Goal: Navigation & Orientation: Find specific page/section

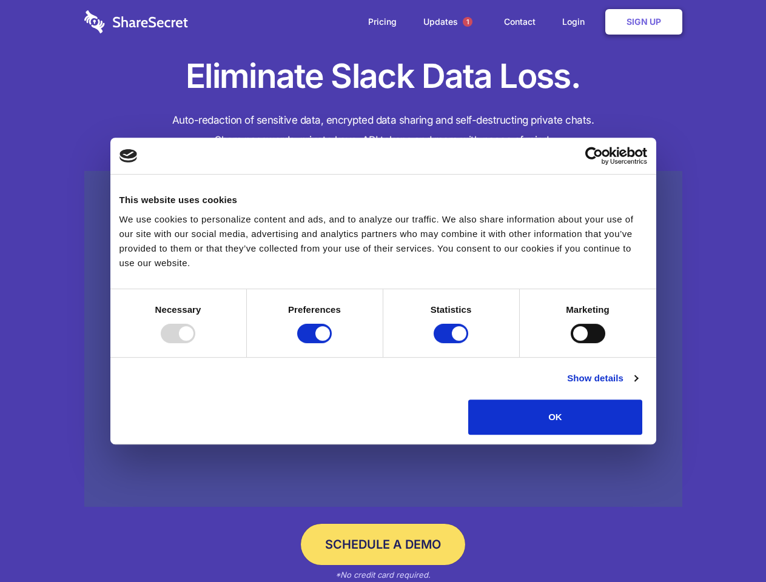
click at [195, 343] on div at bounding box center [178, 333] width 35 height 19
click at [332, 343] on input "Preferences" at bounding box center [314, 333] width 35 height 19
checkbox input "false"
click at [452, 343] on input "Statistics" at bounding box center [450, 333] width 35 height 19
checkbox input "false"
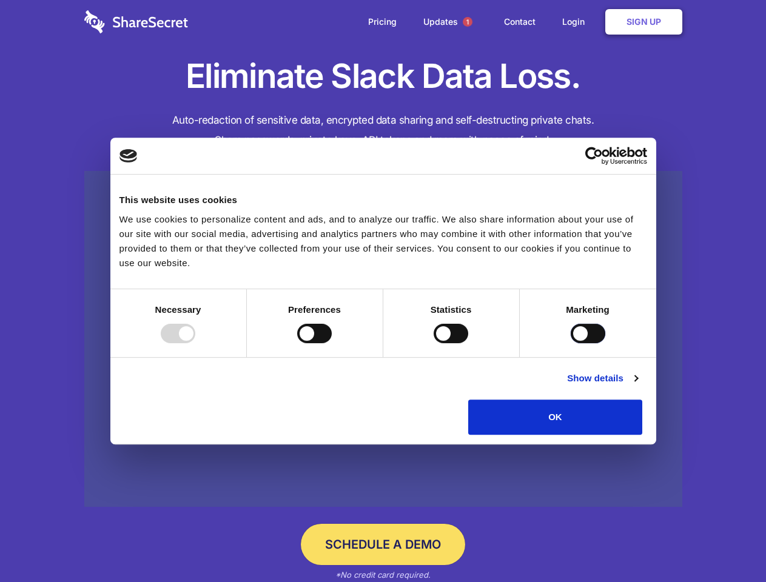
click at [570, 343] on input "Marketing" at bounding box center [587, 333] width 35 height 19
checkbox input "true"
click at [637, 386] on link "Show details" at bounding box center [602, 378] width 70 height 15
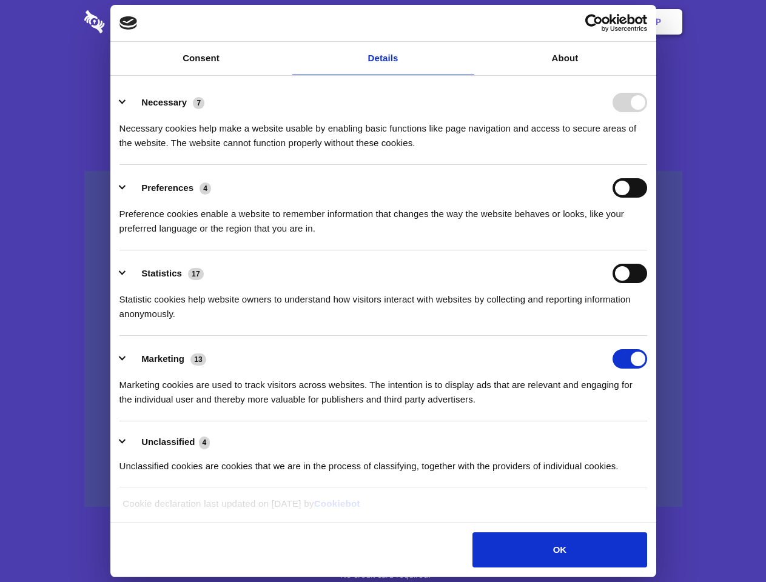
click at [647, 165] on li "Necessary 7 Necessary cookies help make a website usable by enabling basic func…" at bounding box center [382, 121] width 527 height 85
click at [467, 22] on span "1" at bounding box center [468, 22] width 10 height 10
